Goal: Information Seeking & Learning: Learn about a topic

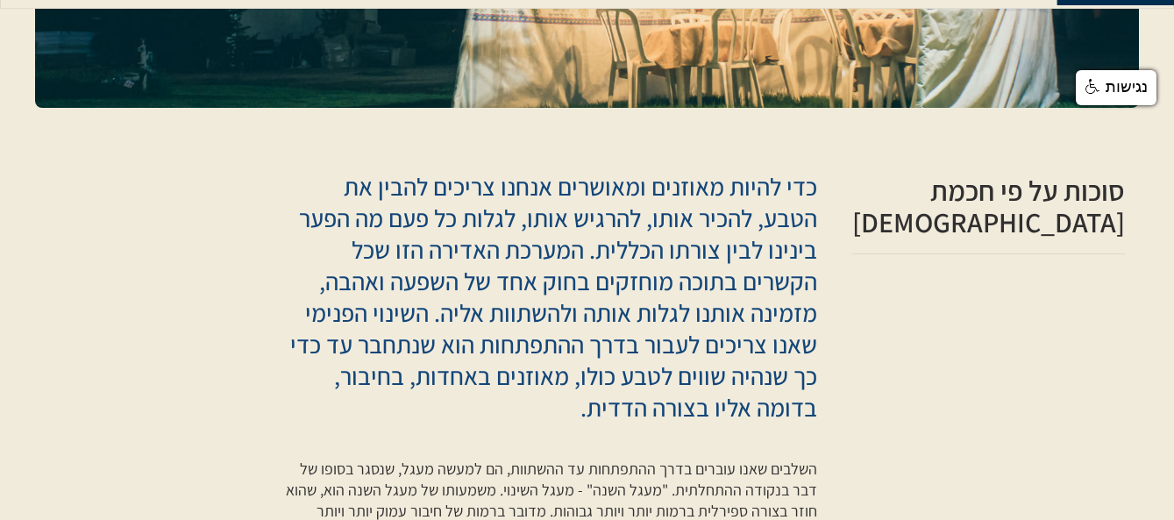
scroll to position [331, 0]
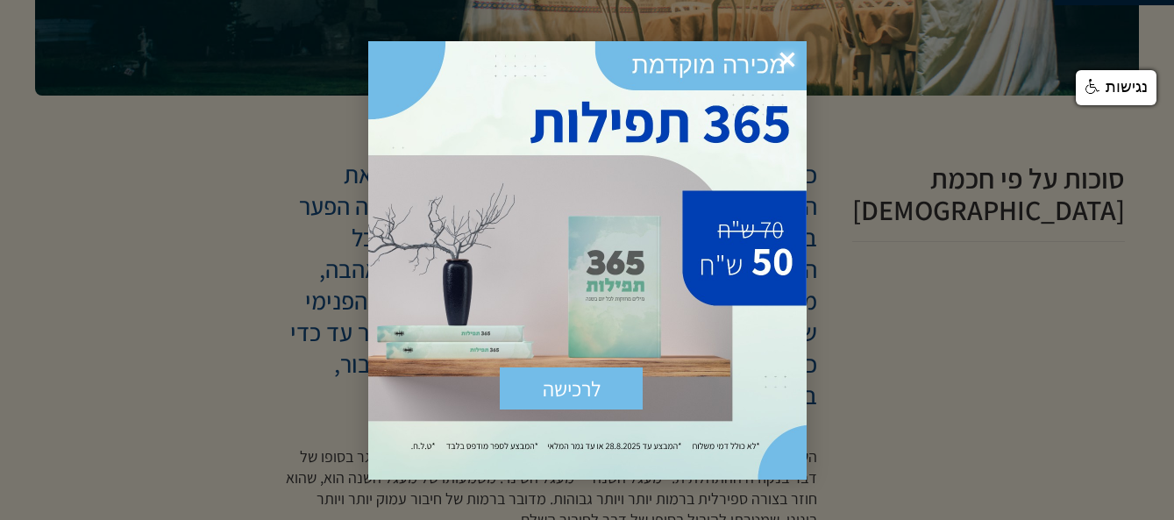
click at [790, 51] on span "×" at bounding box center [787, 60] width 39 height 39
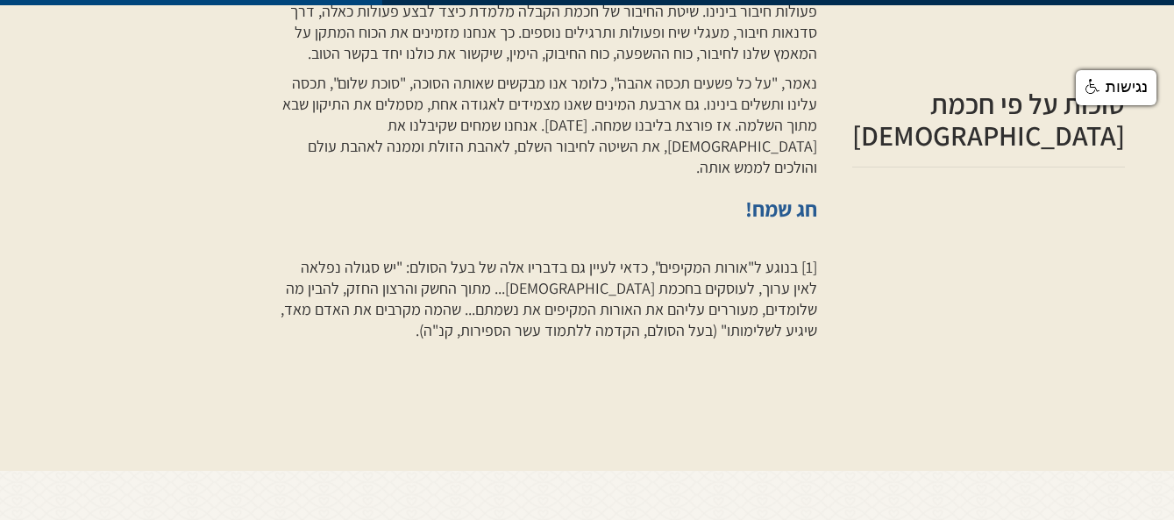
scroll to position [2194, 0]
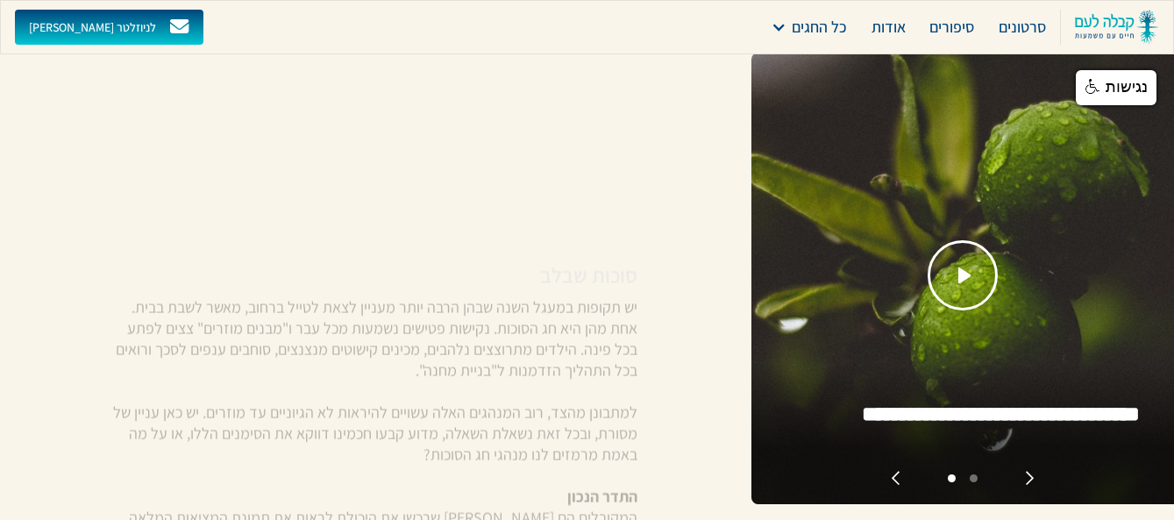
scroll to position [219, 0]
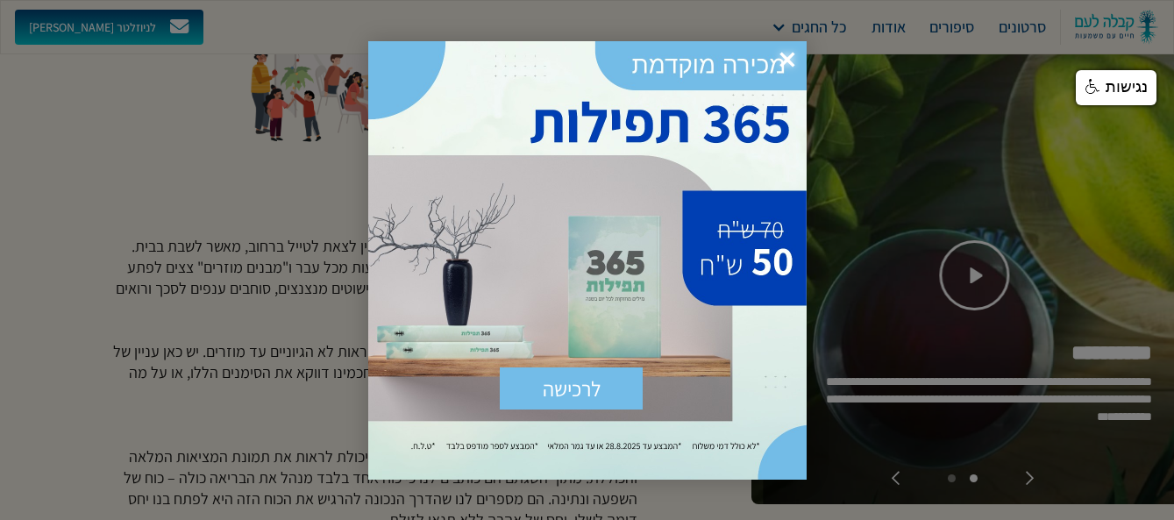
click at [784, 51] on span "×" at bounding box center [787, 60] width 39 height 39
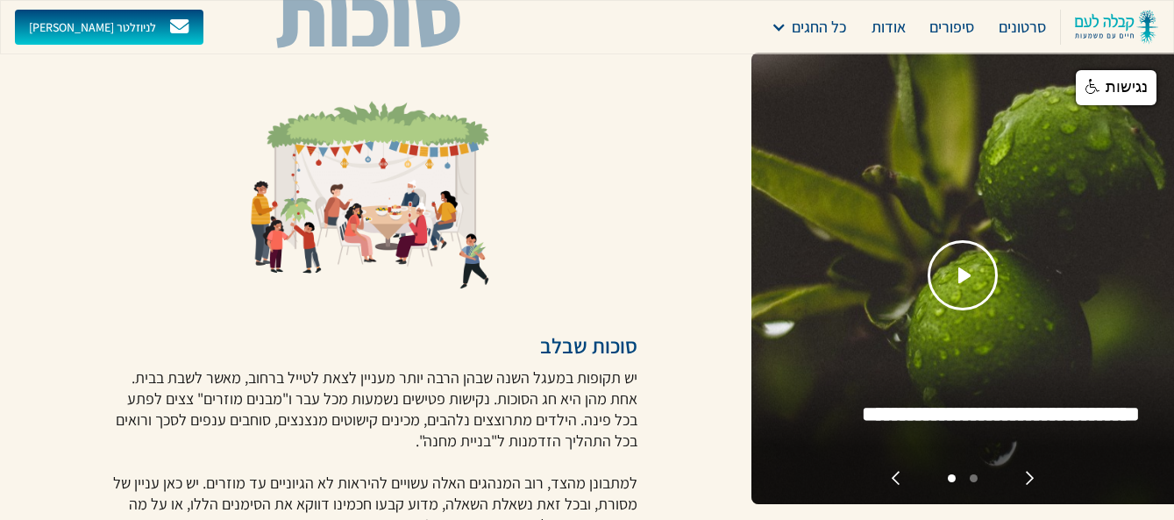
scroll to position [0, 0]
